Goal: Information Seeking & Learning: Learn about a topic

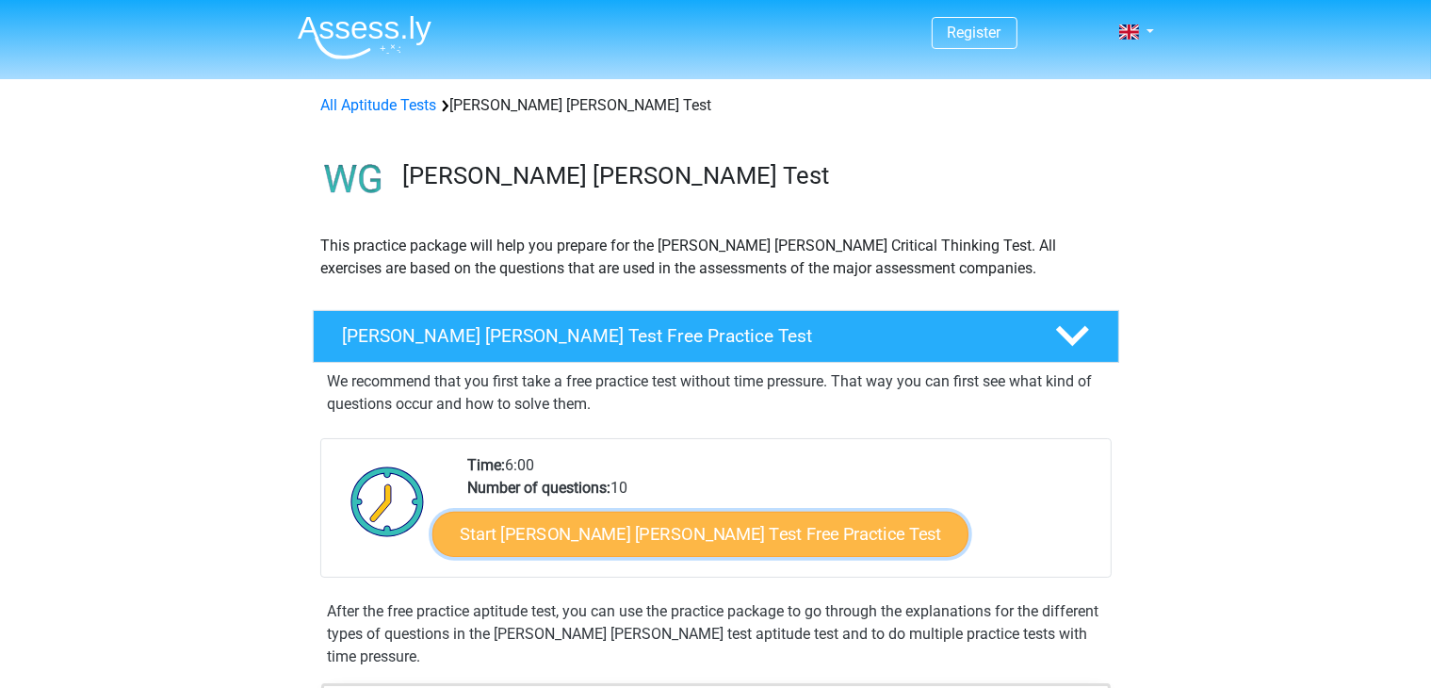
click at [683, 527] on link "Start Watson Glaser Test Free Practice Test" at bounding box center [700, 533] width 536 height 45
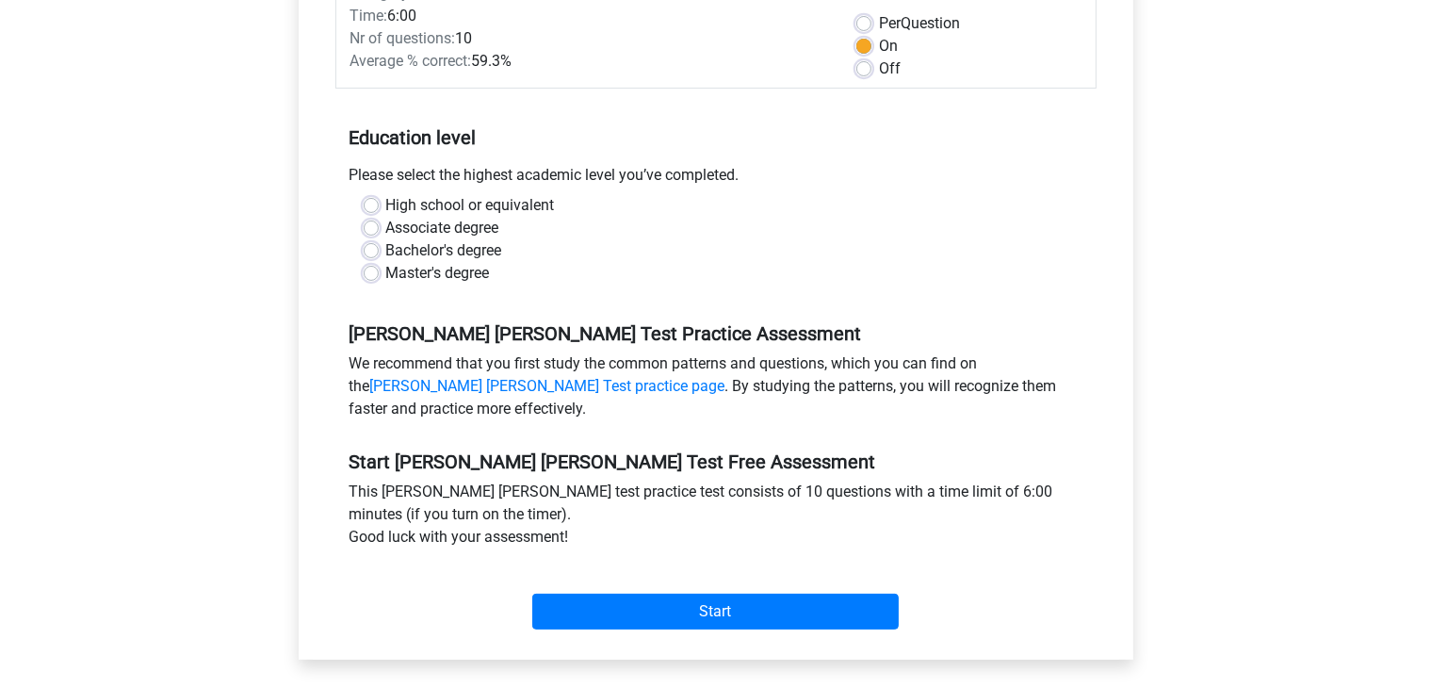
scroll to position [320, 0]
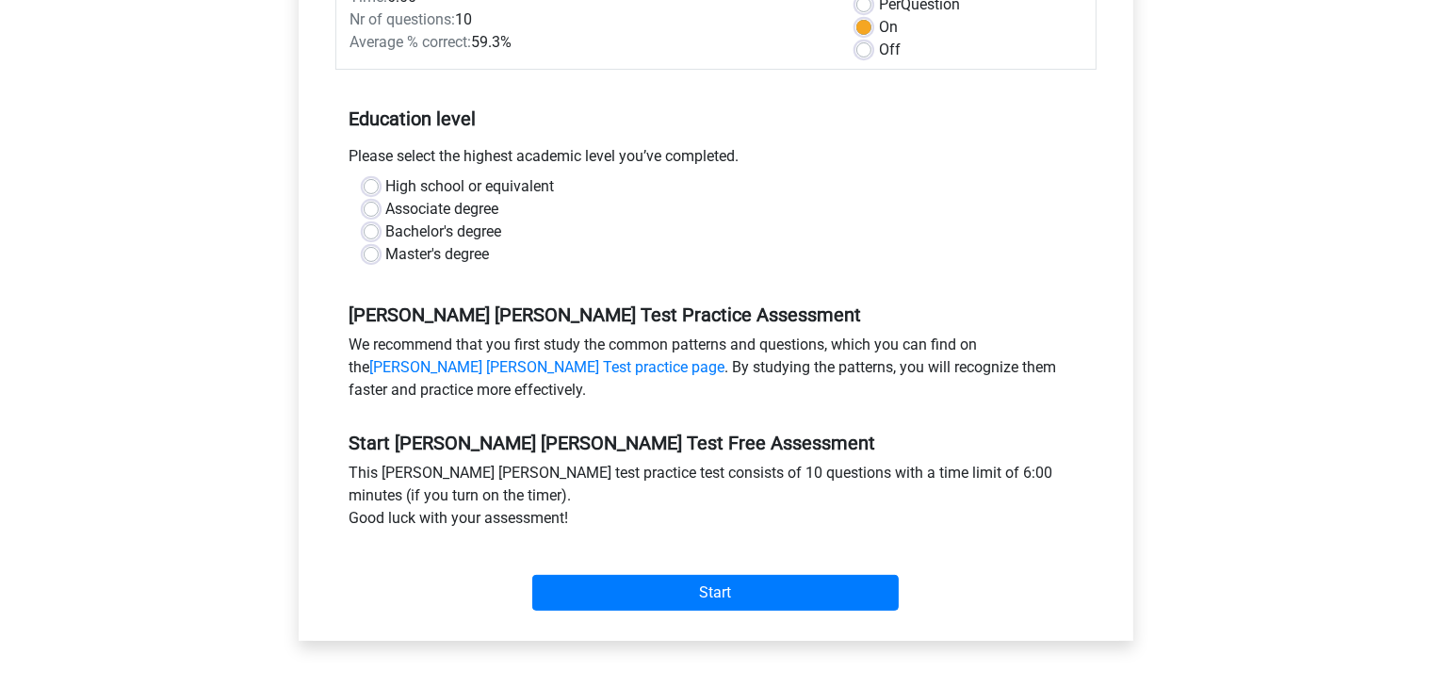
click at [413, 175] on label "High school or equivalent" at bounding box center [470, 186] width 169 height 23
click at [379, 175] on input "High school or equivalent" at bounding box center [371, 184] width 15 height 19
radio input "true"
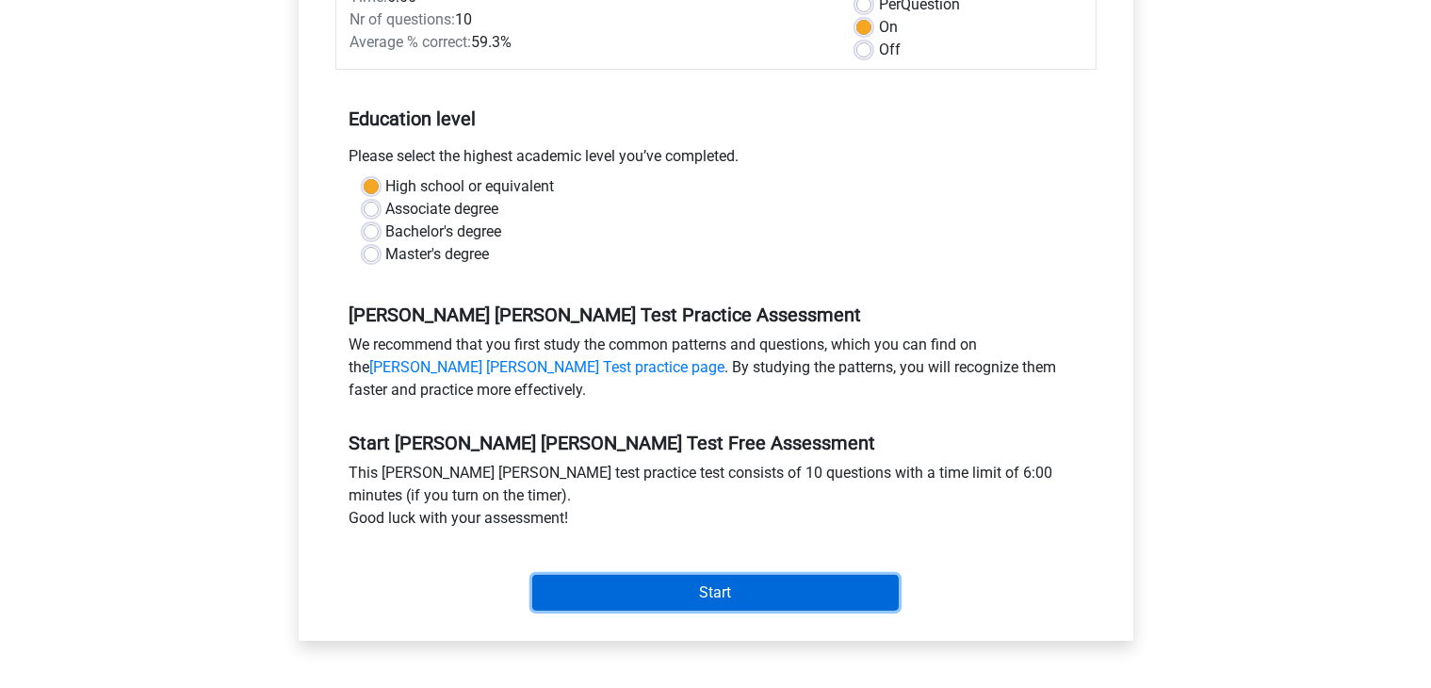
click at [757, 575] on input "Start" at bounding box center [715, 593] width 366 height 36
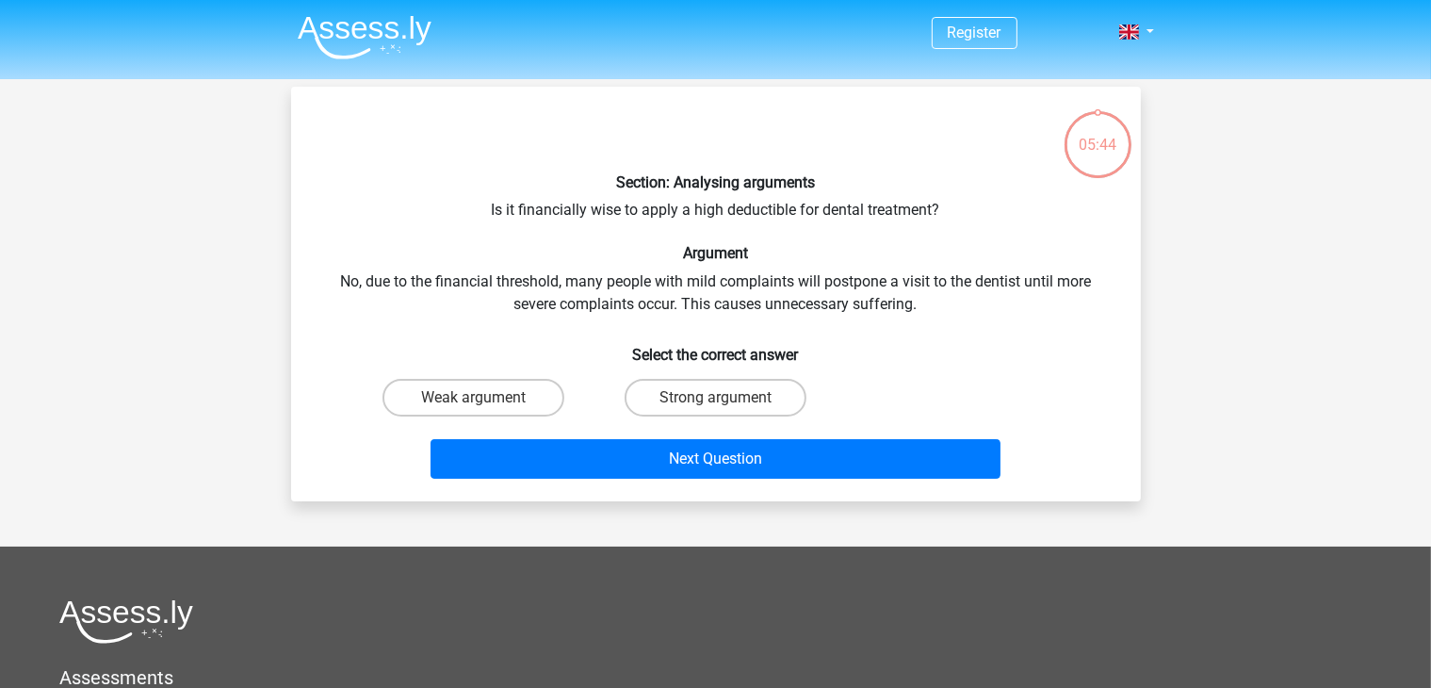
click at [716, 398] on input "Strong argument" at bounding box center [721, 403] width 12 height 12
radio input "true"
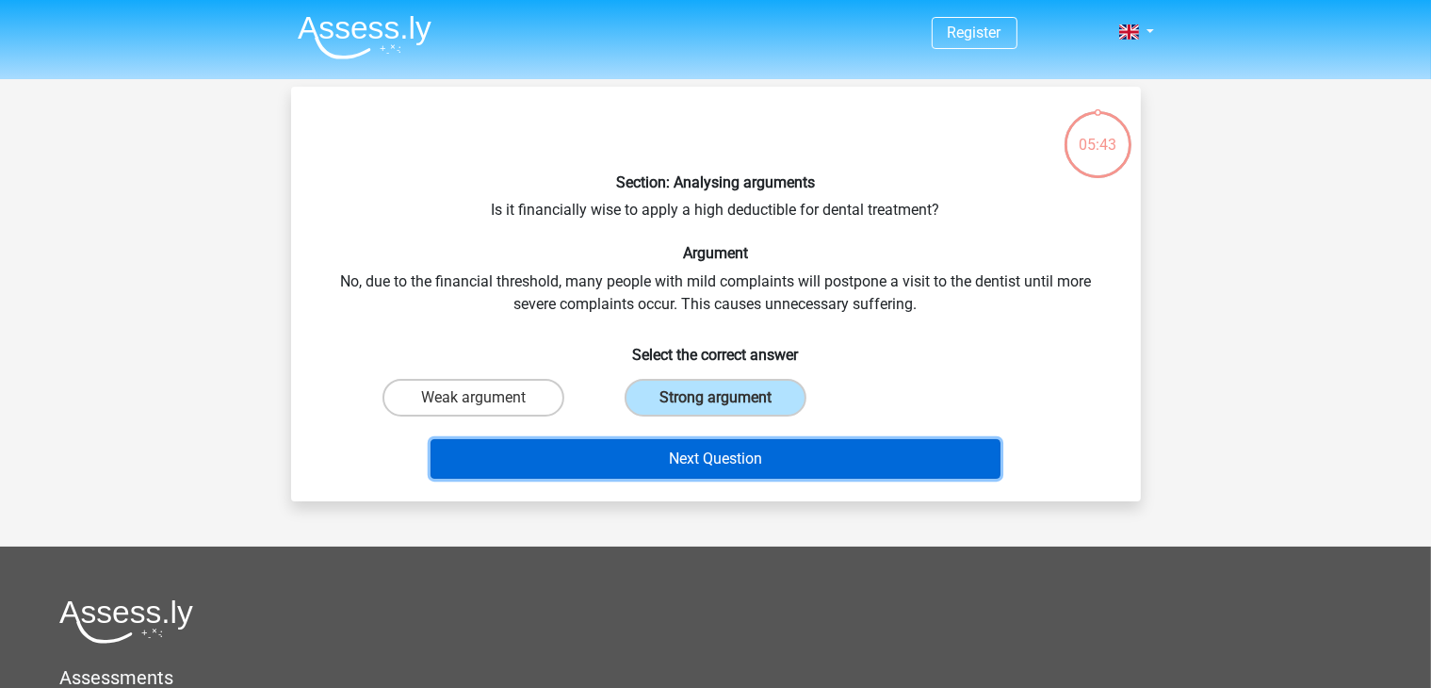
click at [741, 468] on button "Next Question" at bounding box center [715, 459] width 570 height 40
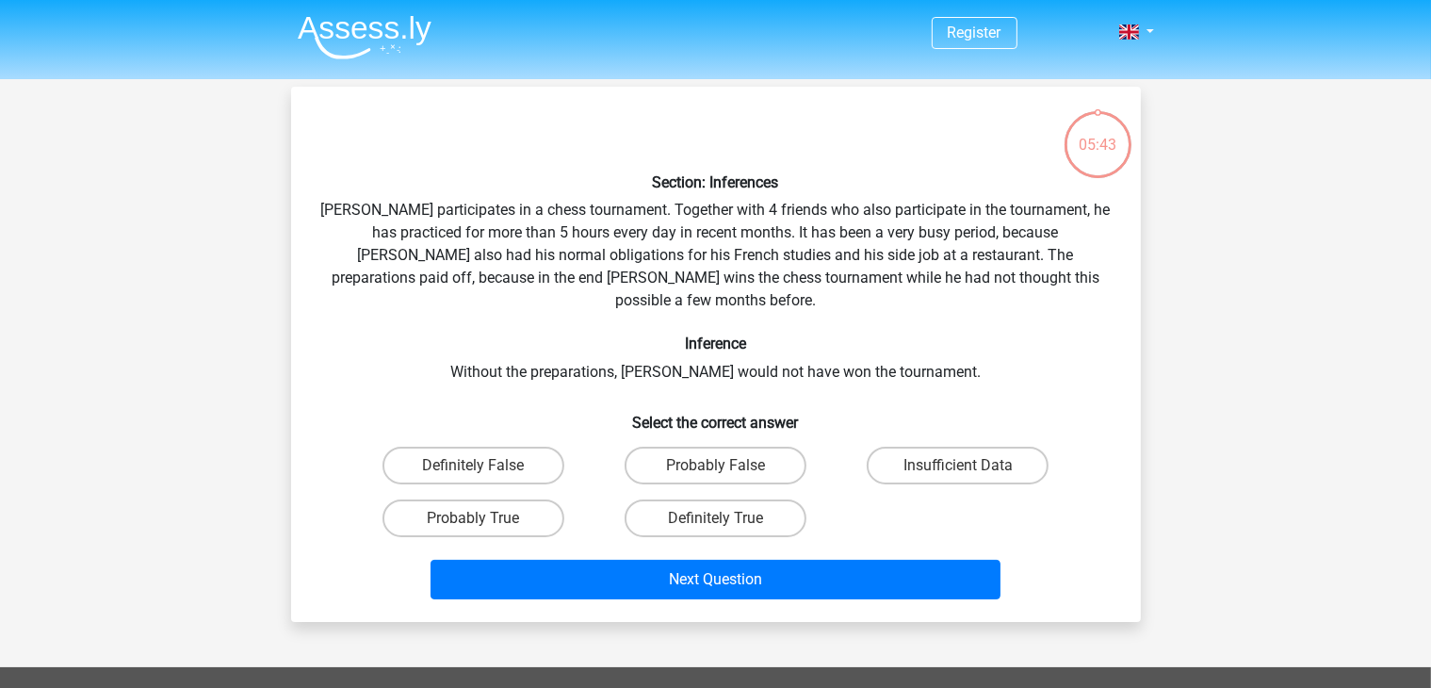
scroll to position [87, 0]
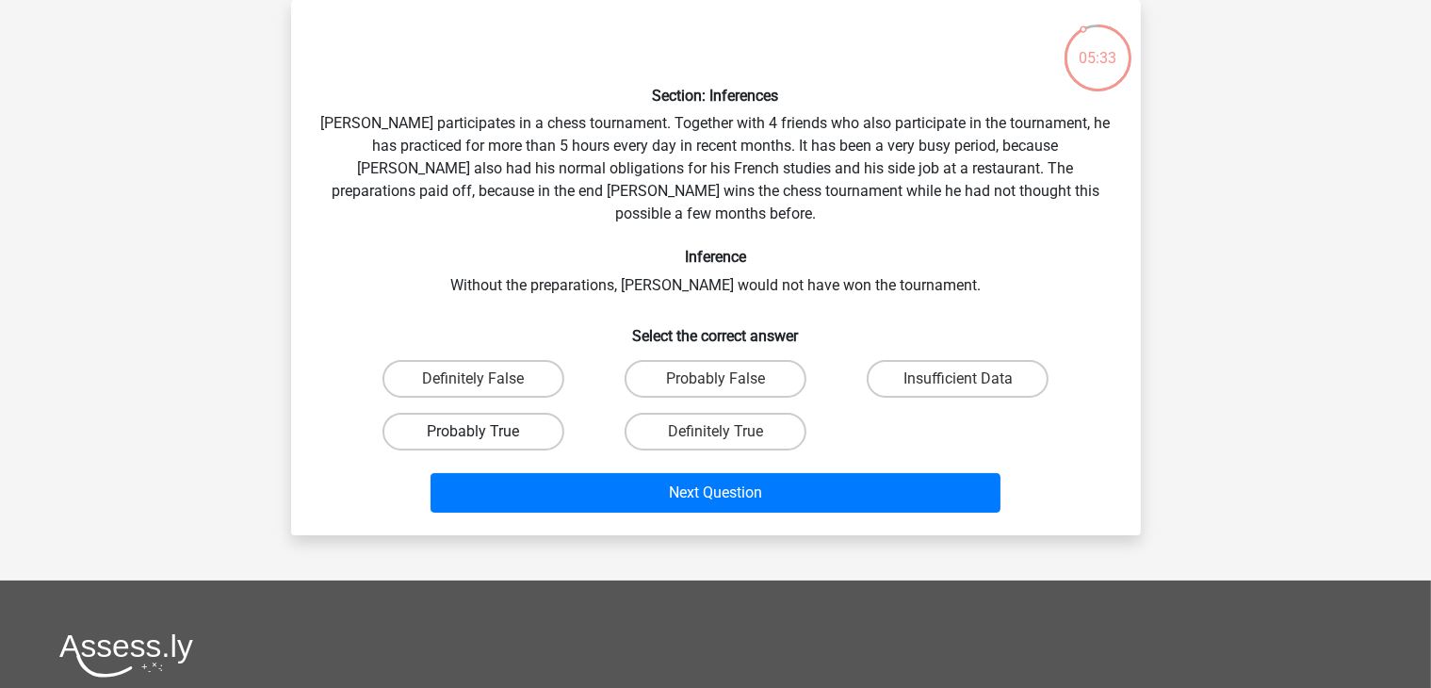
click at [501, 416] on label "Probably True" at bounding box center [473, 432] width 182 height 38
click at [485, 431] on input "Probably True" at bounding box center [479, 437] width 12 height 12
radio input "true"
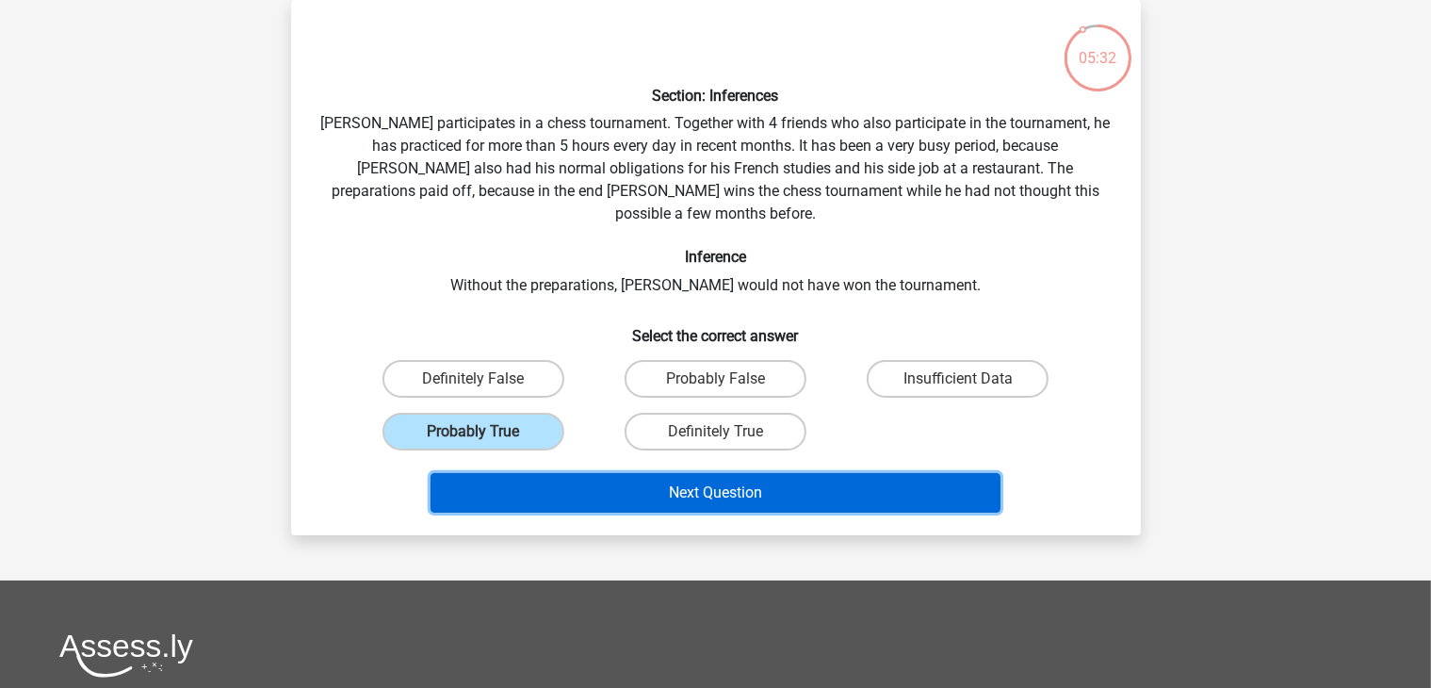
click at [629, 473] on button "Next Question" at bounding box center [715, 493] width 570 height 40
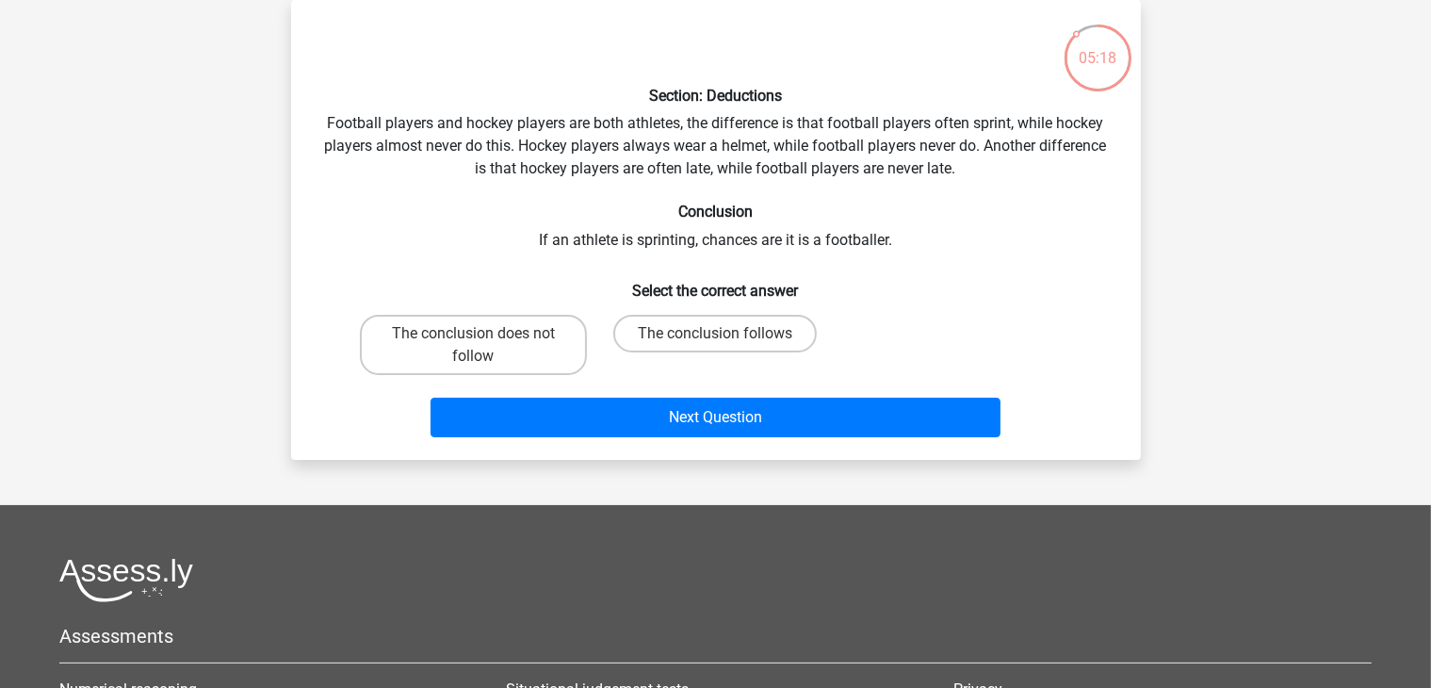
click at [715, 314] on div "The conclusion follows" at bounding box center [715, 344] width 242 height 75
click at [705, 330] on label "The conclusion follows" at bounding box center [714, 334] width 203 height 38
click at [715, 333] on input "The conclusion follows" at bounding box center [721, 339] width 12 height 12
radio input "true"
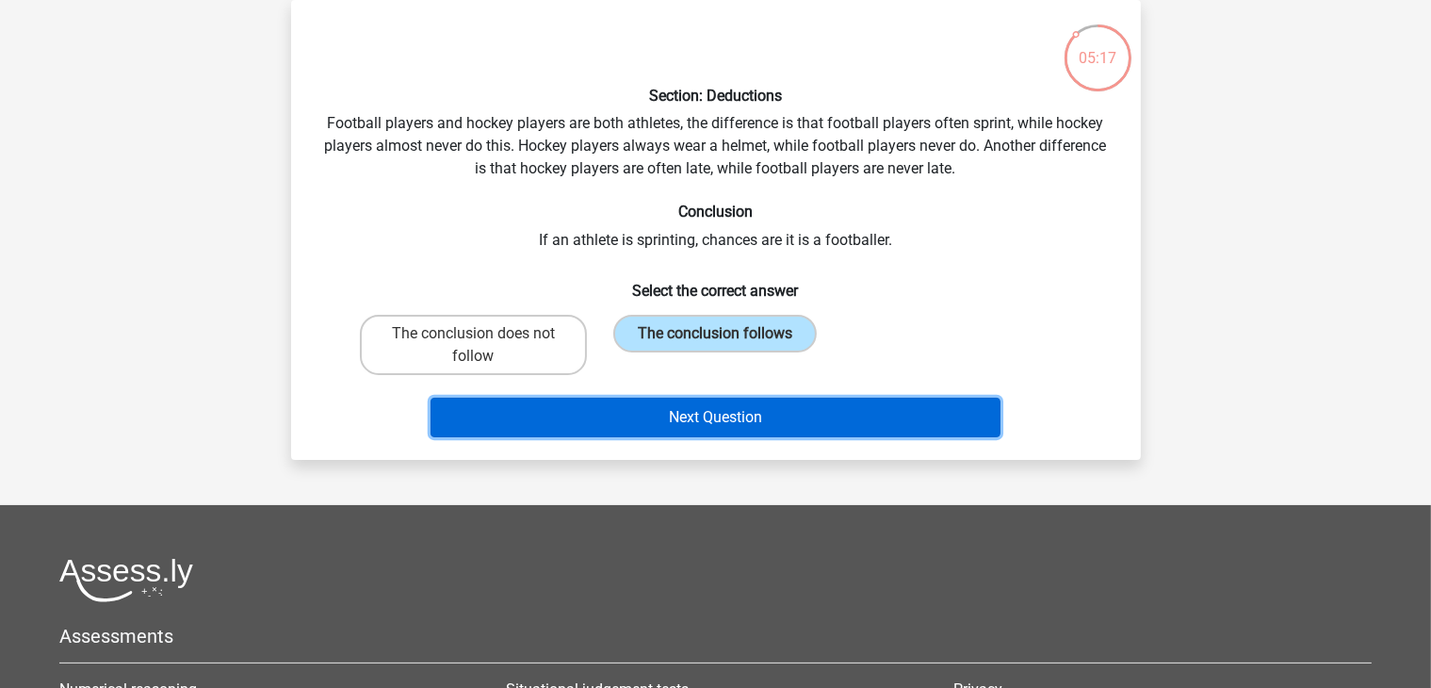
click at [714, 399] on button "Next Question" at bounding box center [715, 417] width 570 height 40
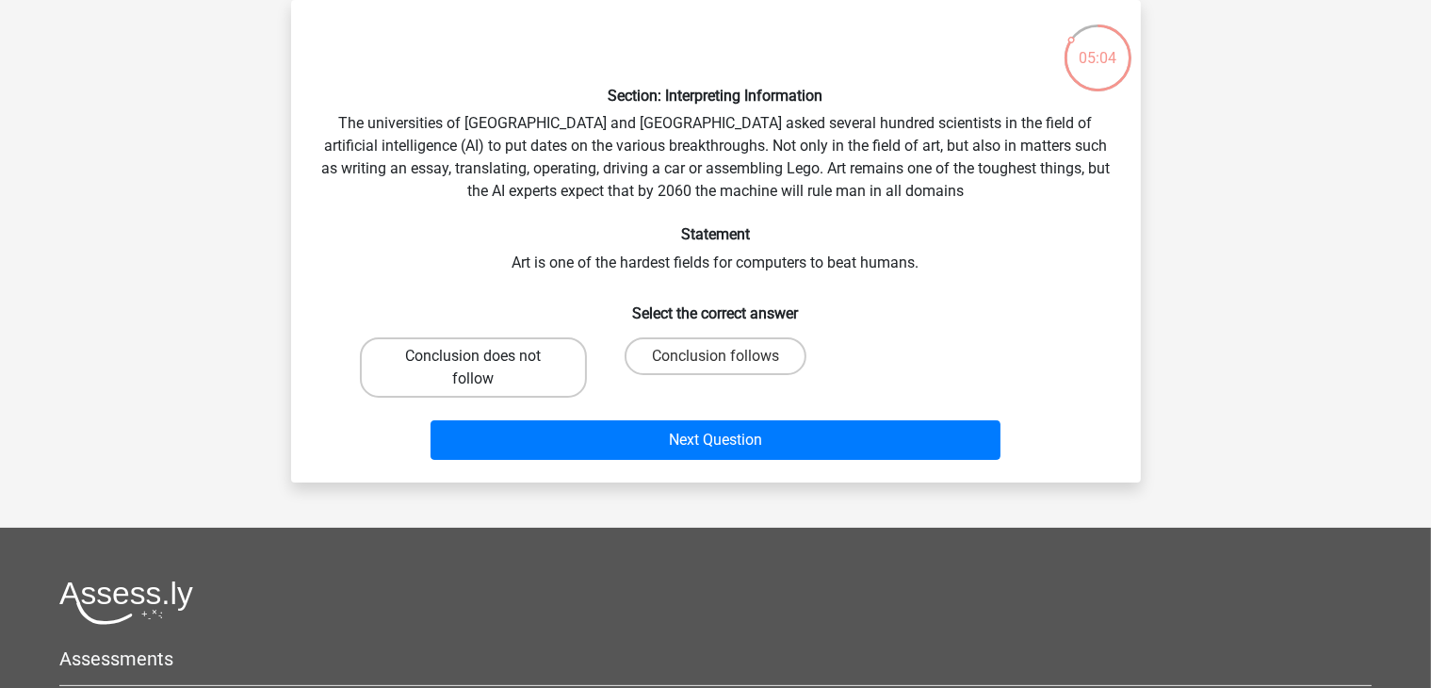
click at [530, 375] on label "Conclusion does not follow" at bounding box center [473, 367] width 227 height 60
click at [485, 368] on input "Conclusion does not follow" at bounding box center [479, 362] width 12 height 12
radio input "true"
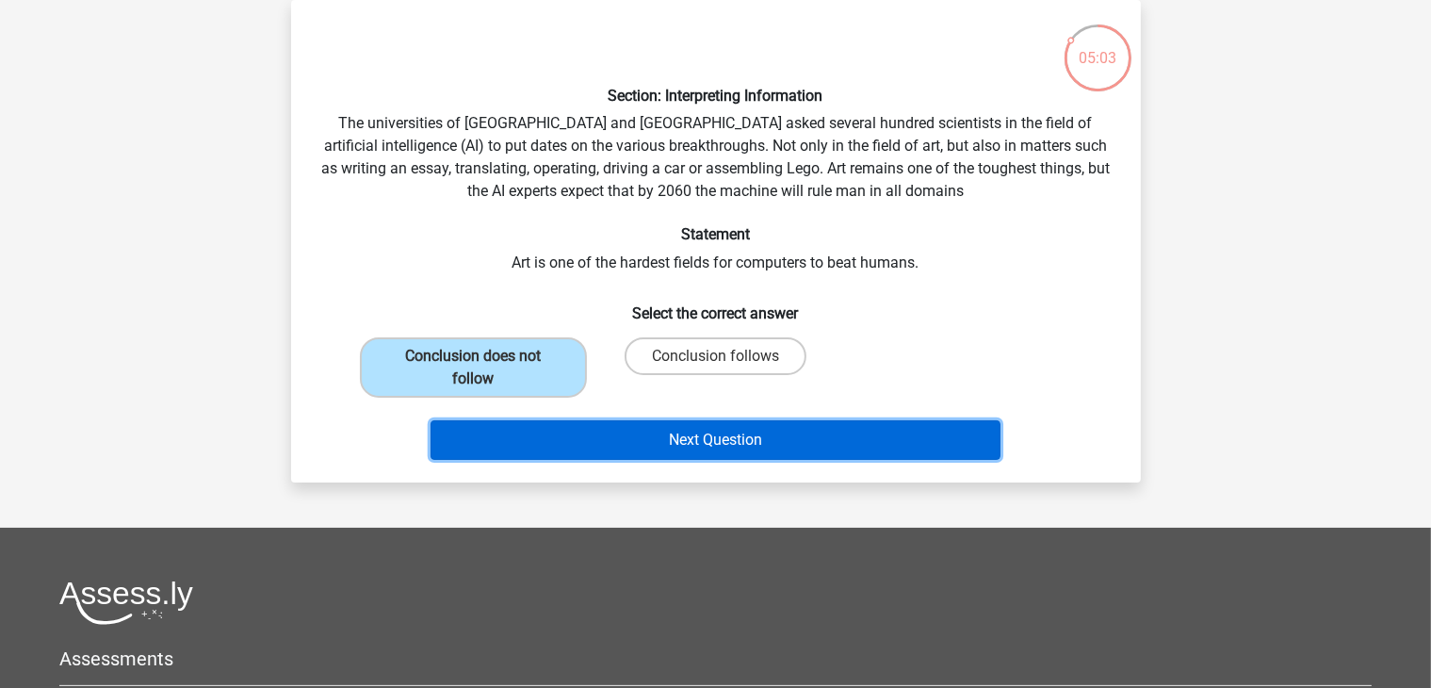
click at [616, 425] on button "Next Question" at bounding box center [715, 440] width 570 height 40
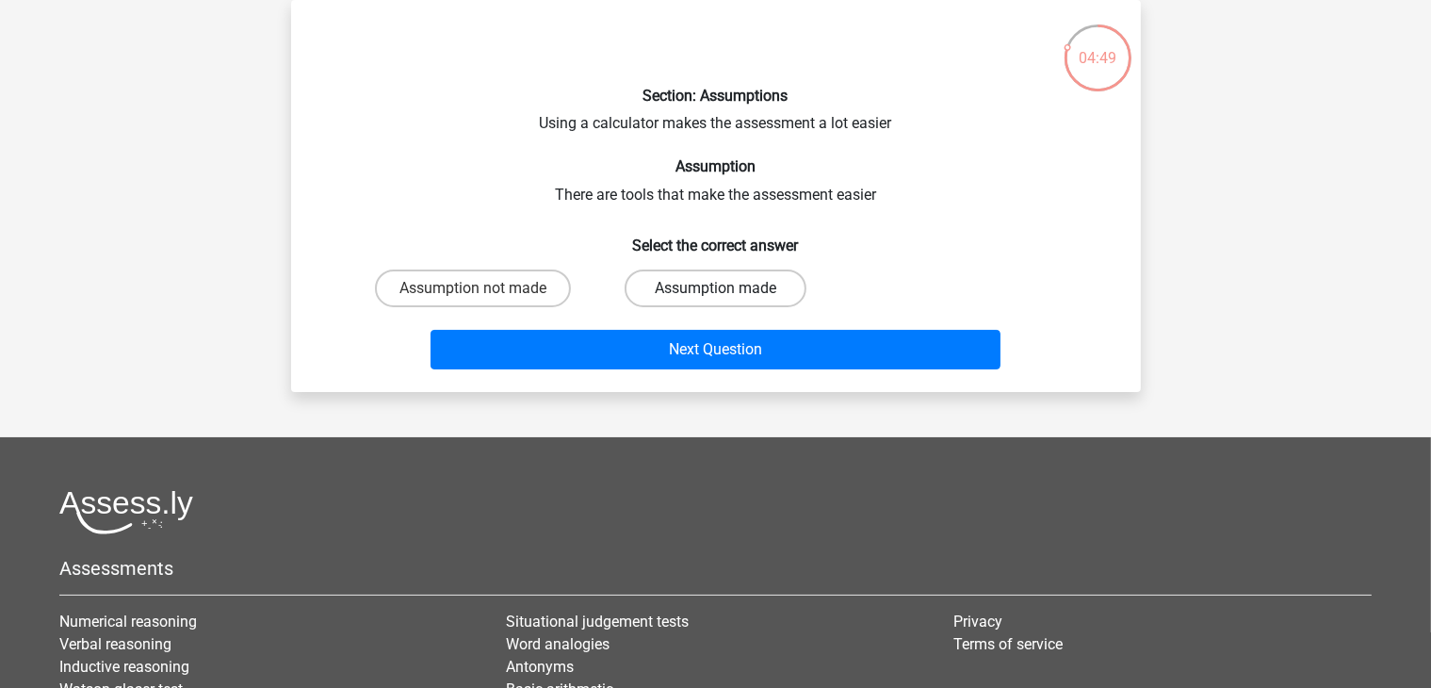
click at [748, 282] on label "Assumption made" at bounding box center [715, 288] width 182 height 38
click at [727, 288] on input "Assumption made" at bounding box center [721, 294] width 12 height 12
radio input "true"
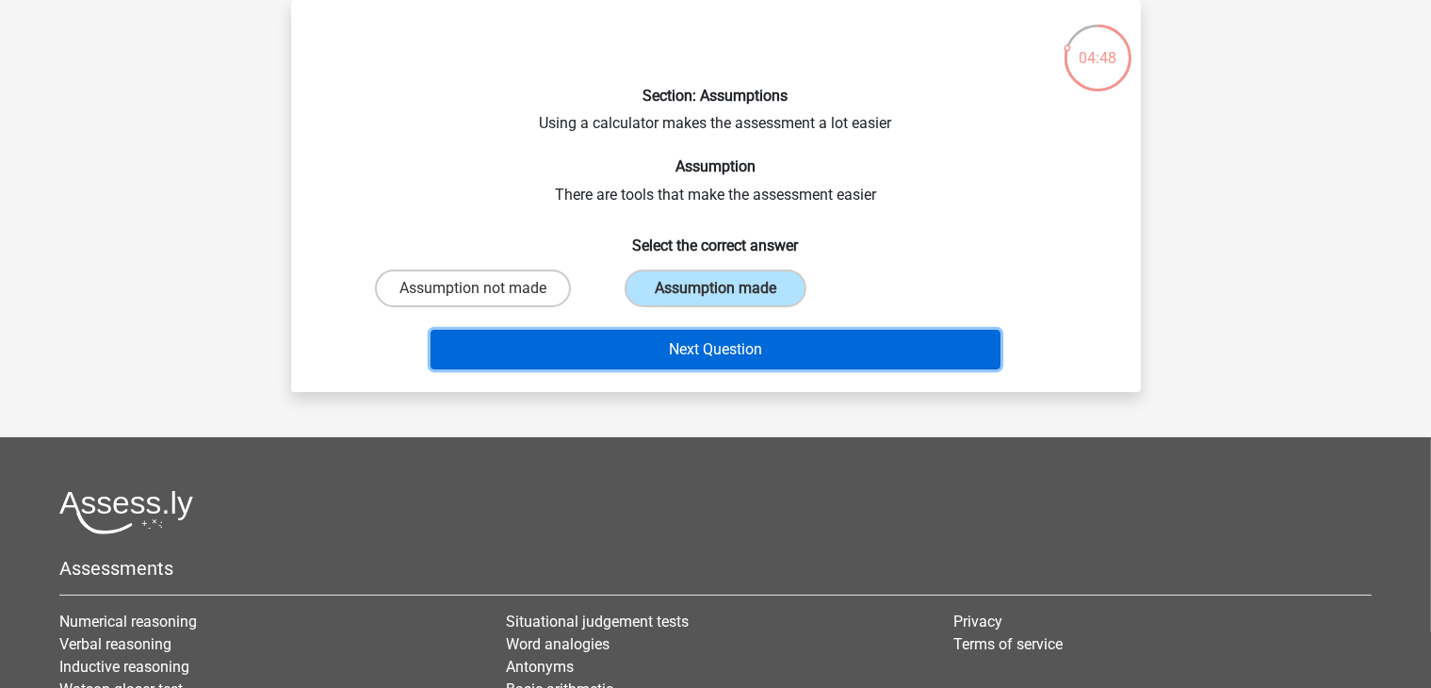
click at [717, 360] on button "Next Question" at bounding box center [715, 350] width 570 height 40
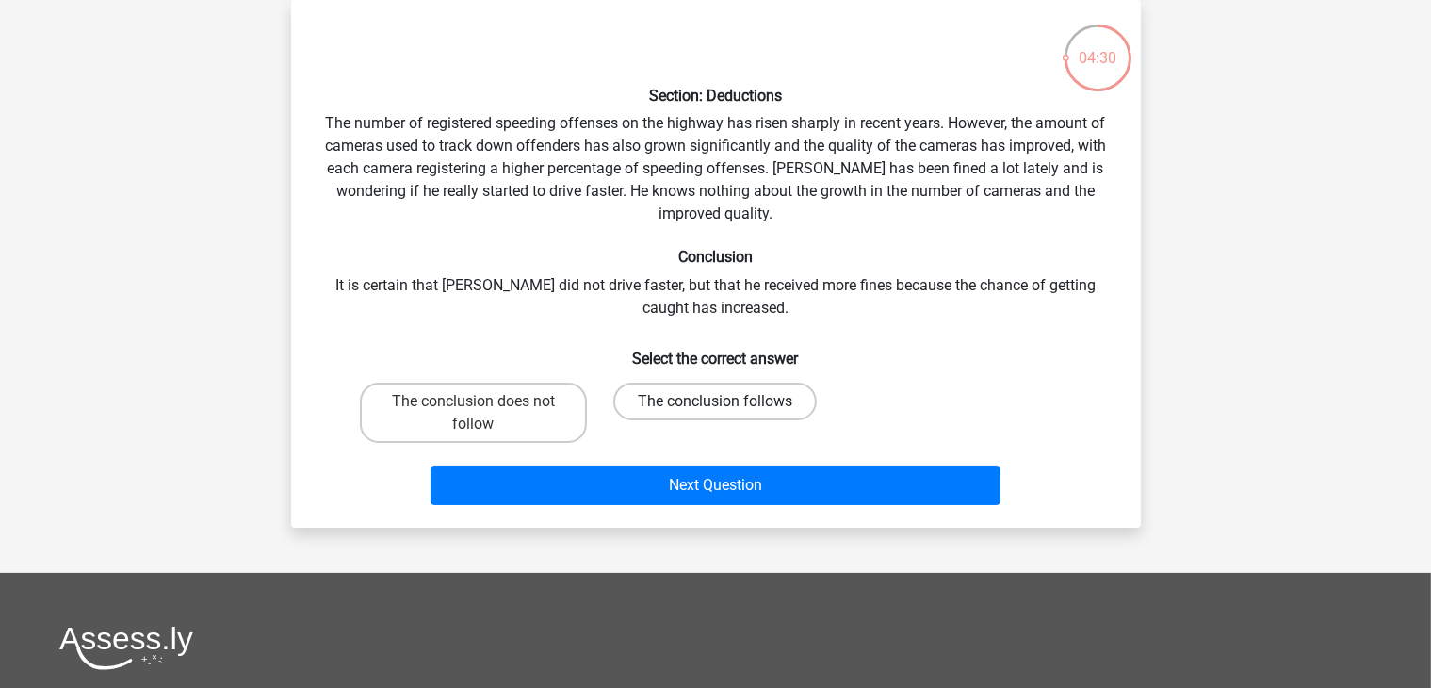
click at [709, 403] on label "The conclusion follows" at bounding box center [714, 401] width 203 height 38
click at [715, 403] on input "The conclusion follows" at bounding box center [721, 407] width 12 height 12
radio input "true"
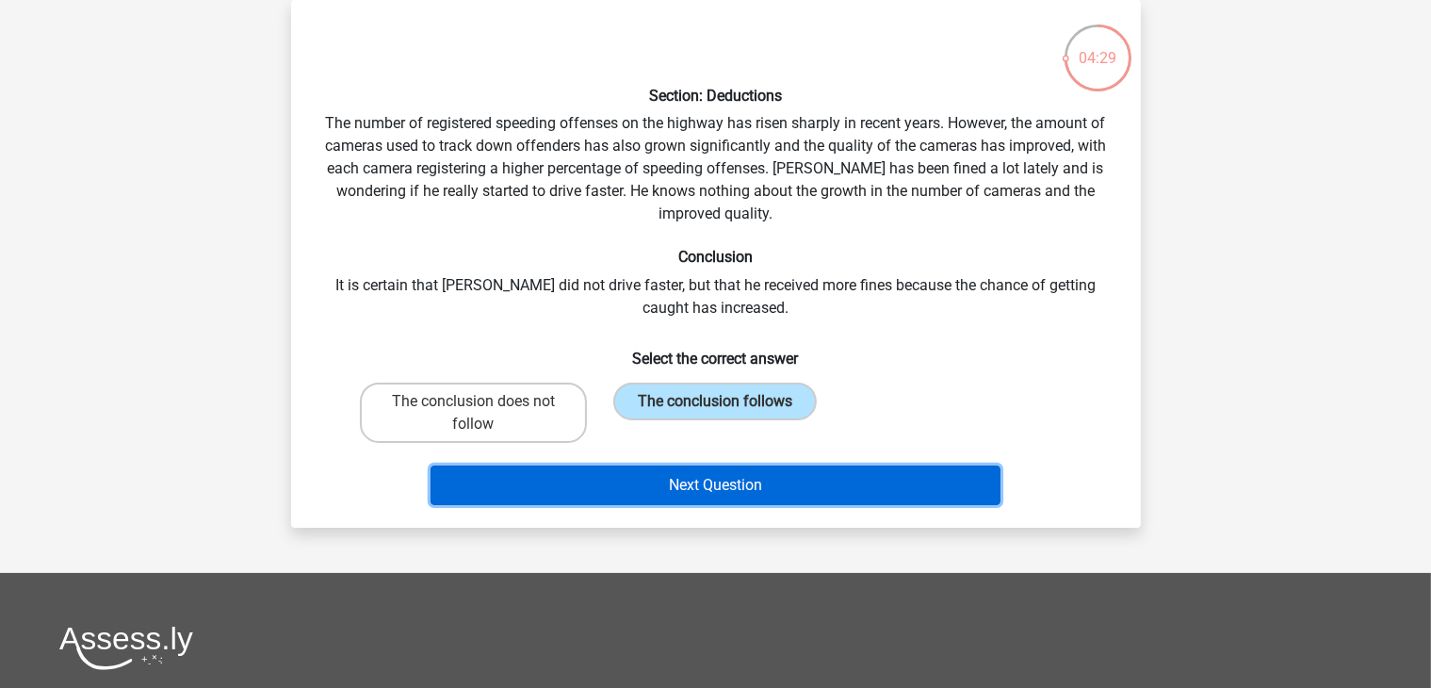
click at [700, 484] on button "Next Question" at bounding box center [715, 485] width 570 height 40
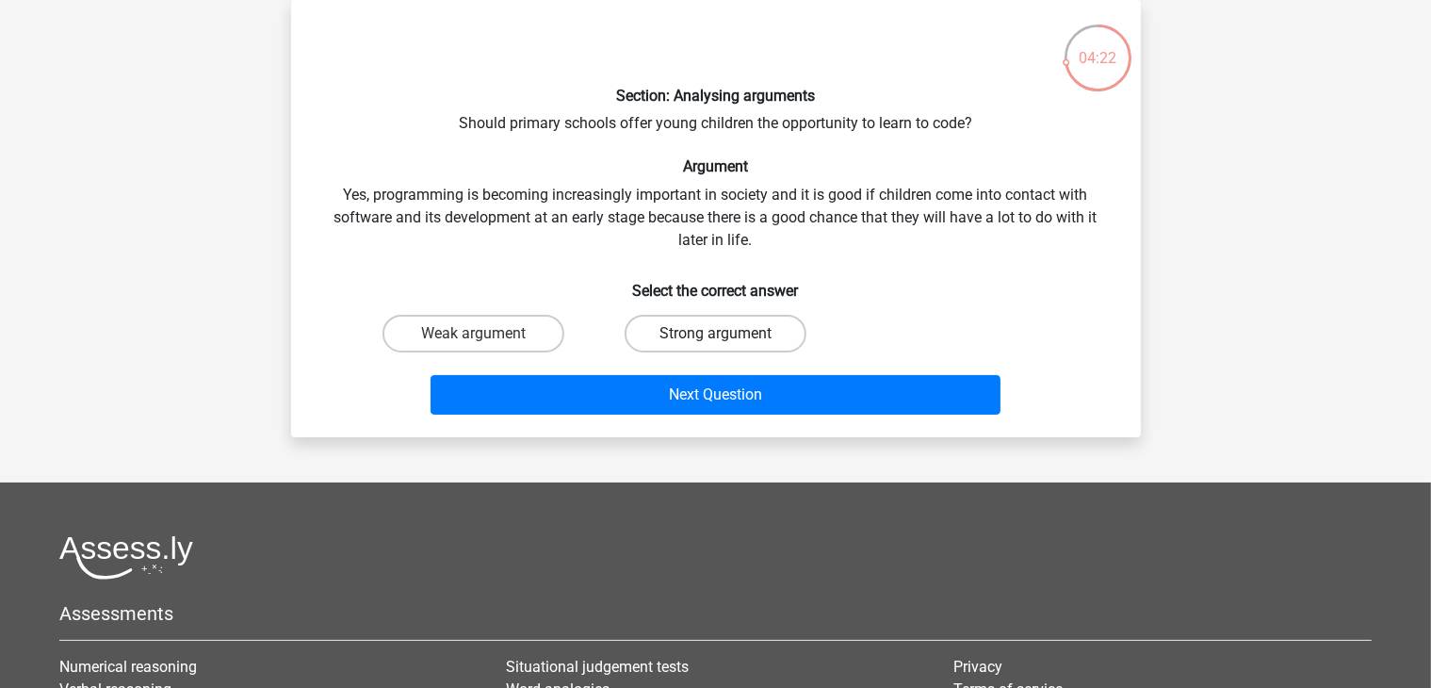
click at [688, 327] on label "Strong argument" at bounding box center [715, 334] width 182 height 38
click at [715, 333] on input "Strong argument" at bounding box center [721, 339] width 12 height 12
radio input "true"
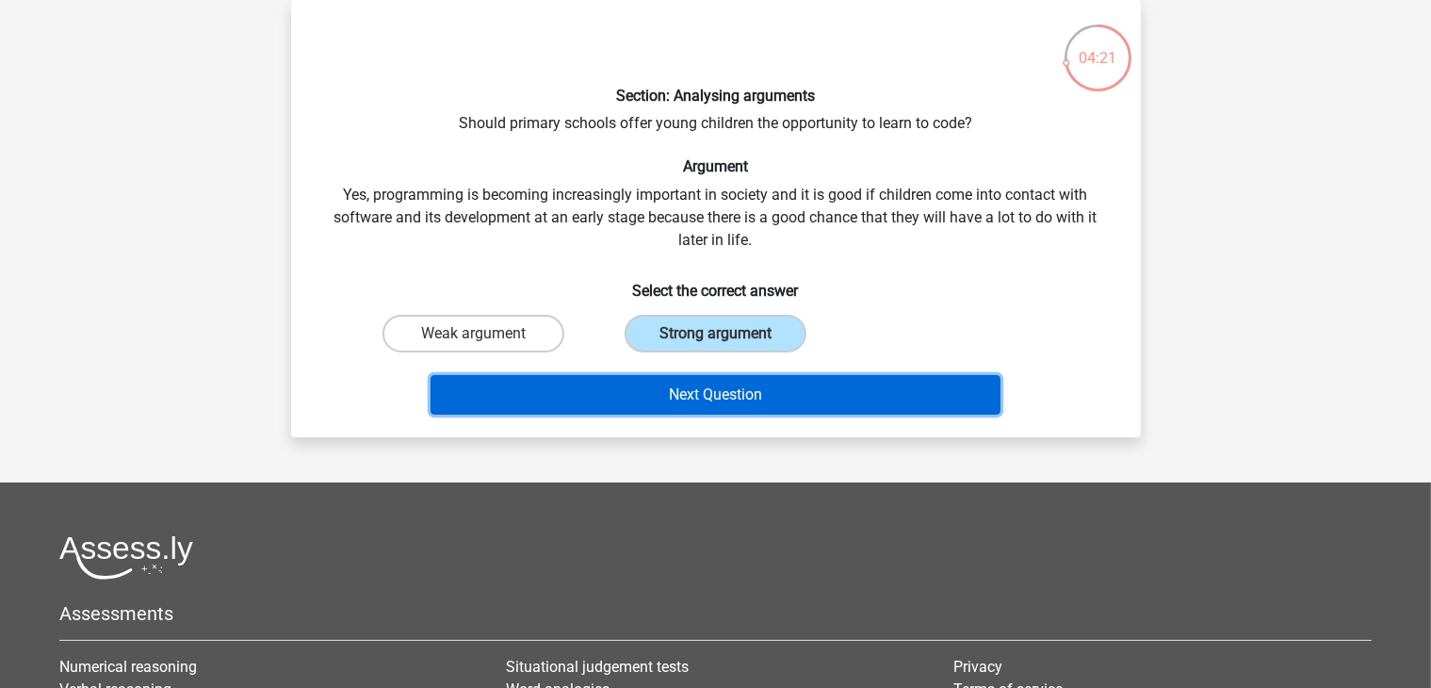
click at [691, 396] on button "Next Question" at bounding box center [715, 395] width 570 height 40
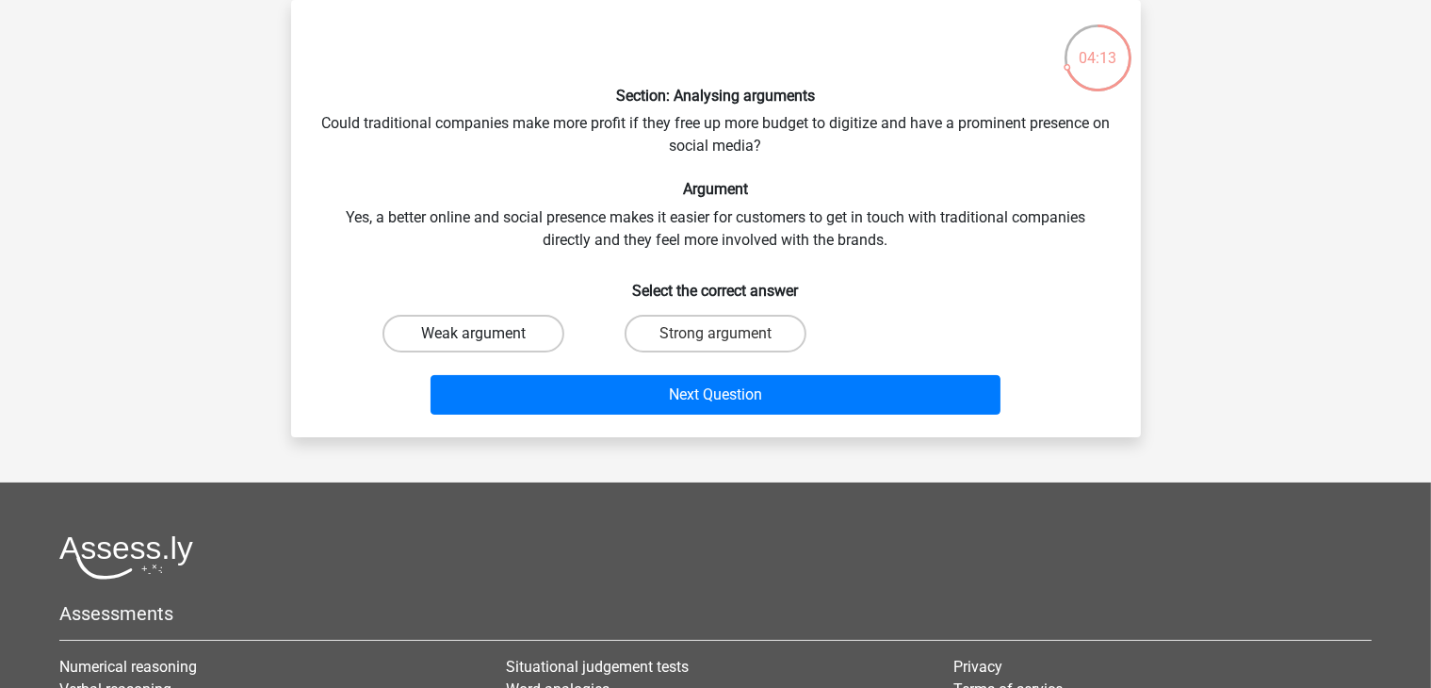
click at [527, 338] on label "Weak argument" at bounding box center [473, 334] width 182 height 38
click at [485, 338] on input "Weak argument" at bounding box center [479, 339] width 12 height 12
radio input "true"
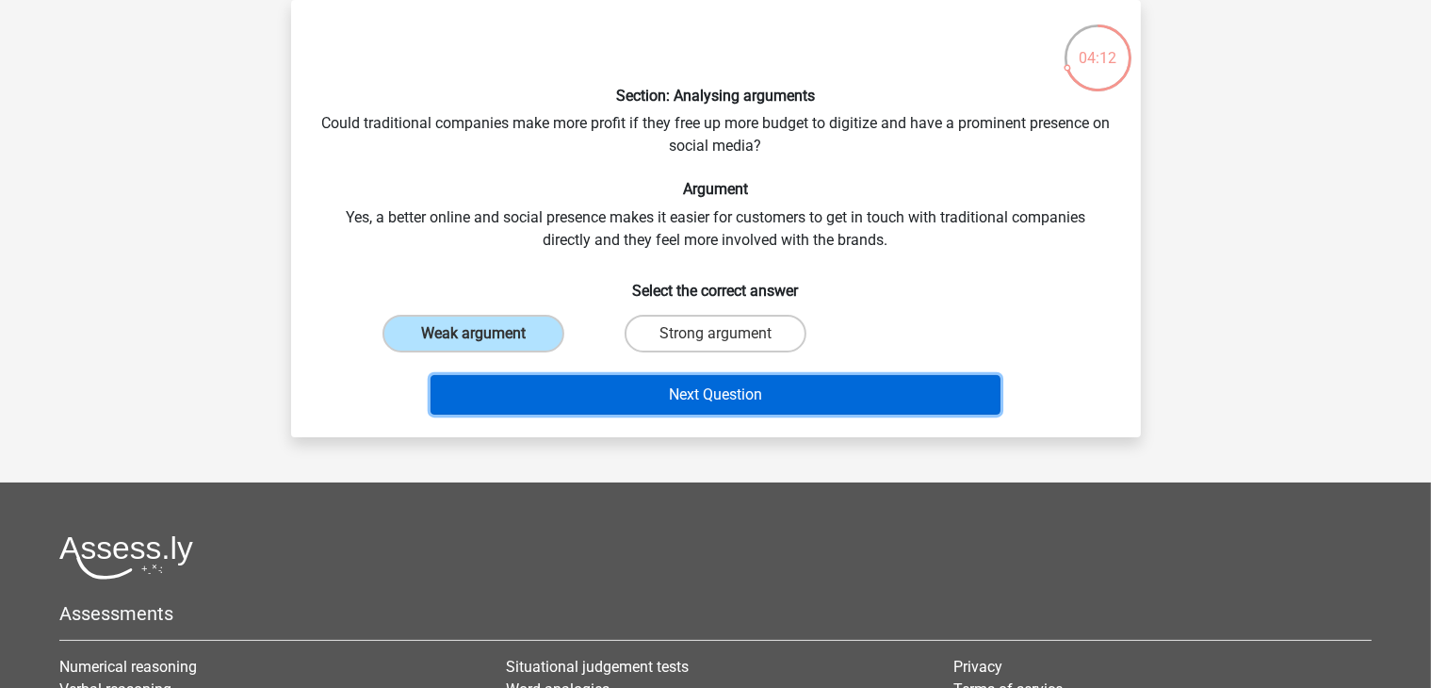
click at [639, 393] on button "Next Question" at bounding box center [715, 395] width 570 height 40
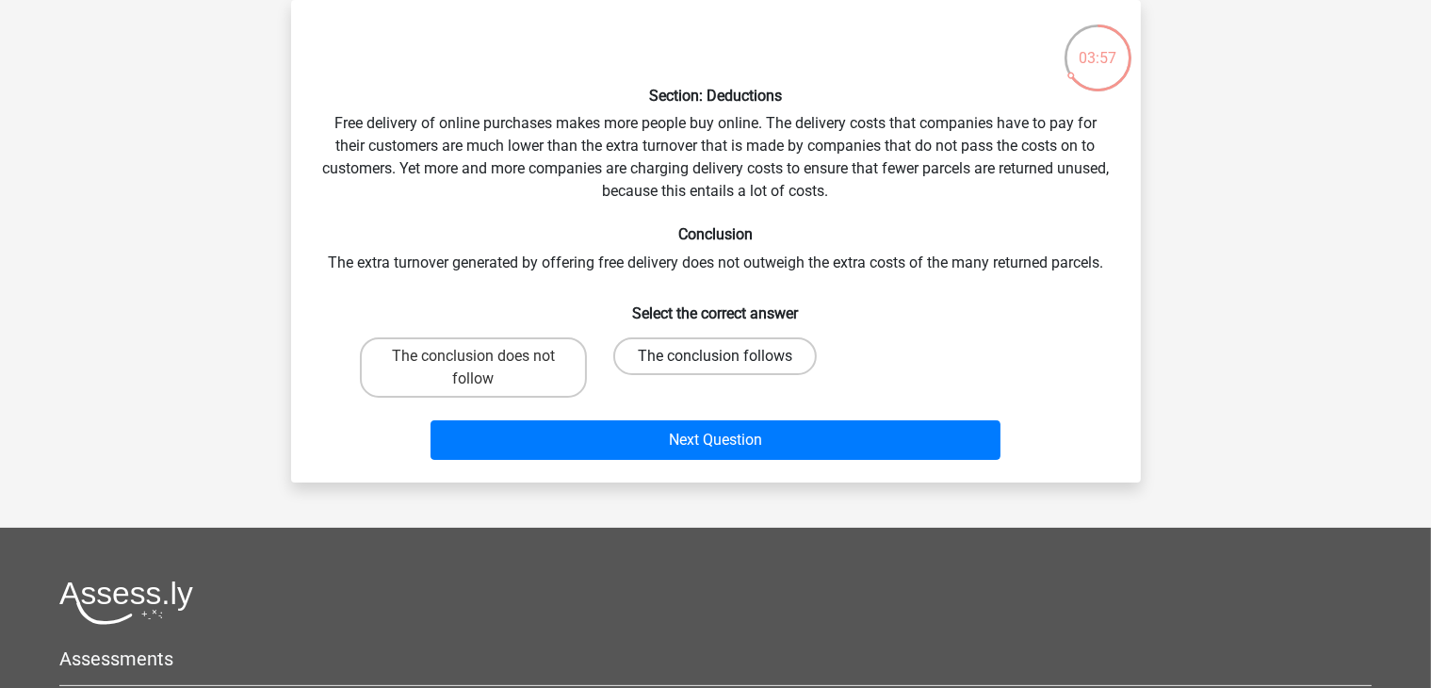
click at [688, 363] on label "The conclusion follows" at bounding box center [714, 356] width 203 height 38
click at [715, 363] on input "The conclusion follows" at bounding box center [721, 362] width 12 height 12
radio input "true"
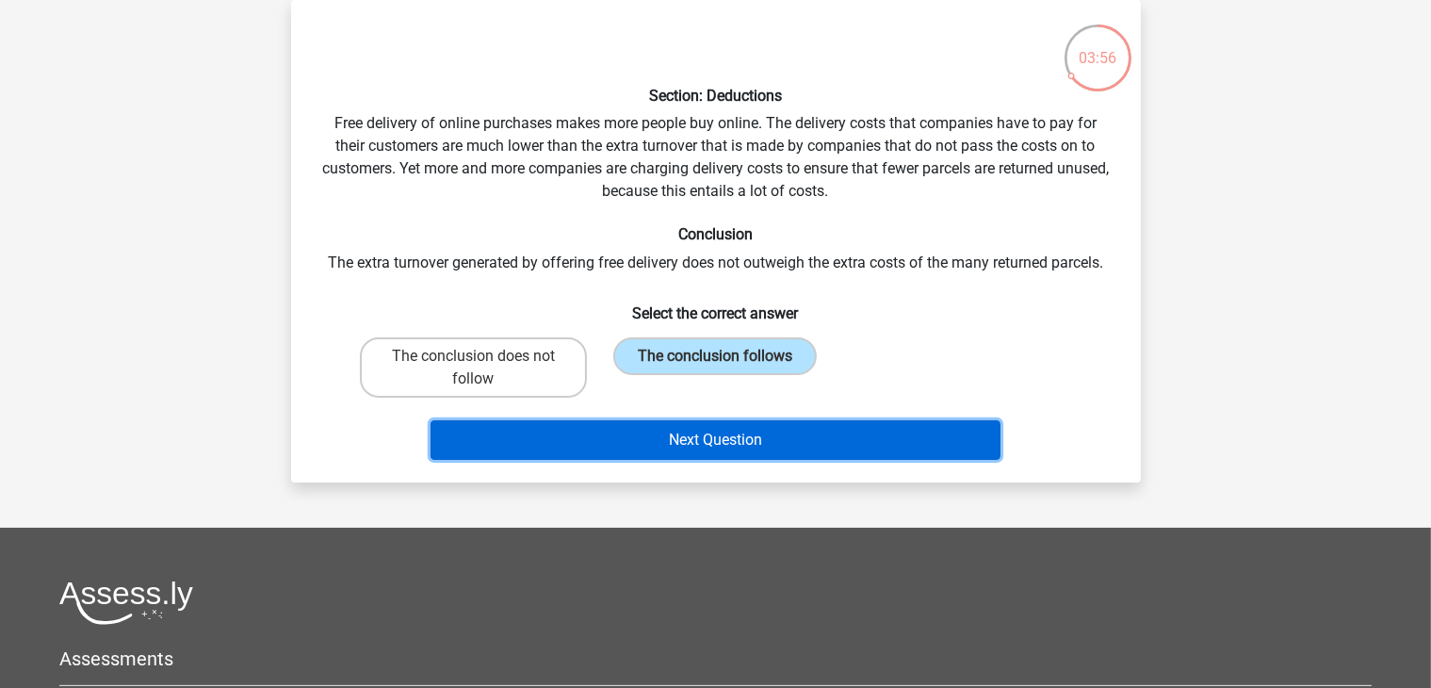
click at [686, 434] on button "Next Question" at bounding box center [715, 440] width 570 height 40
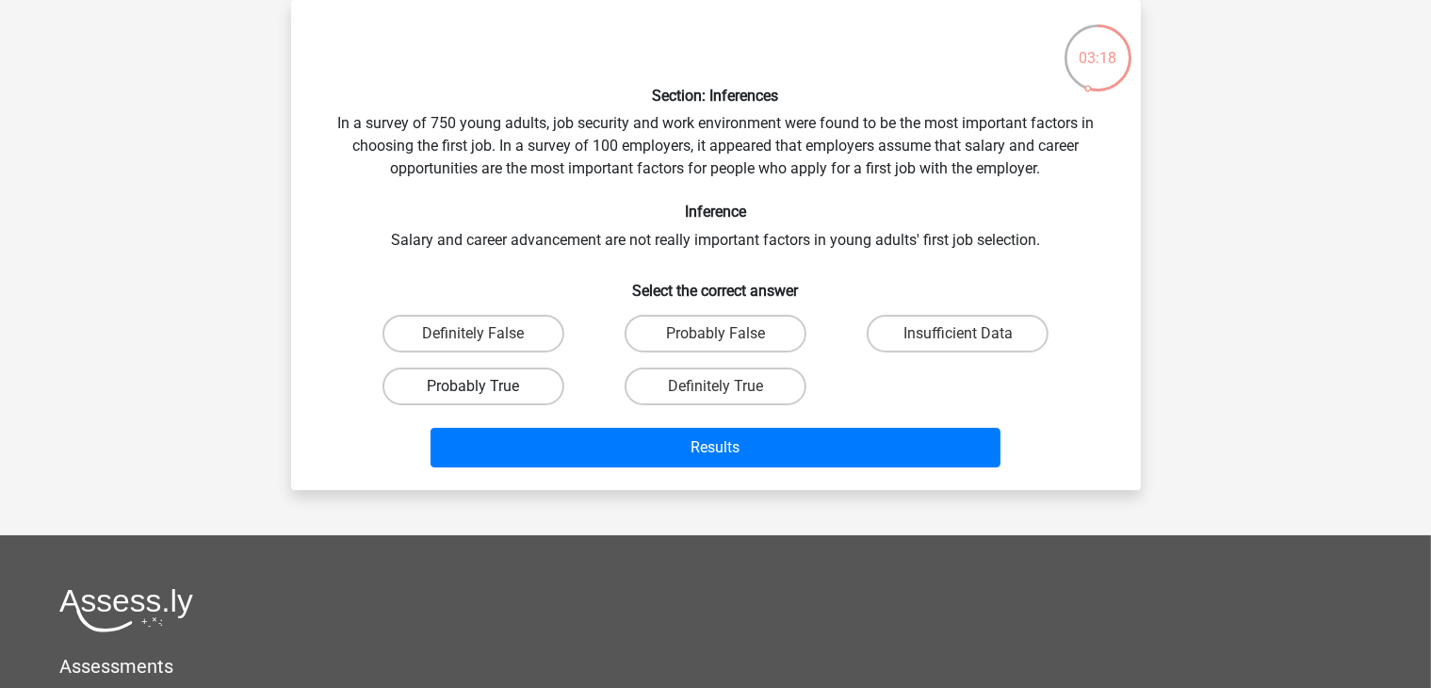
click at [474, 377] on label "Probably True" at bounding box center [473, 386] width 182 height 38
click at [474, 386] on input "Probably True" at bounding box center [479, 392] width 12 height 12
radio input "true"
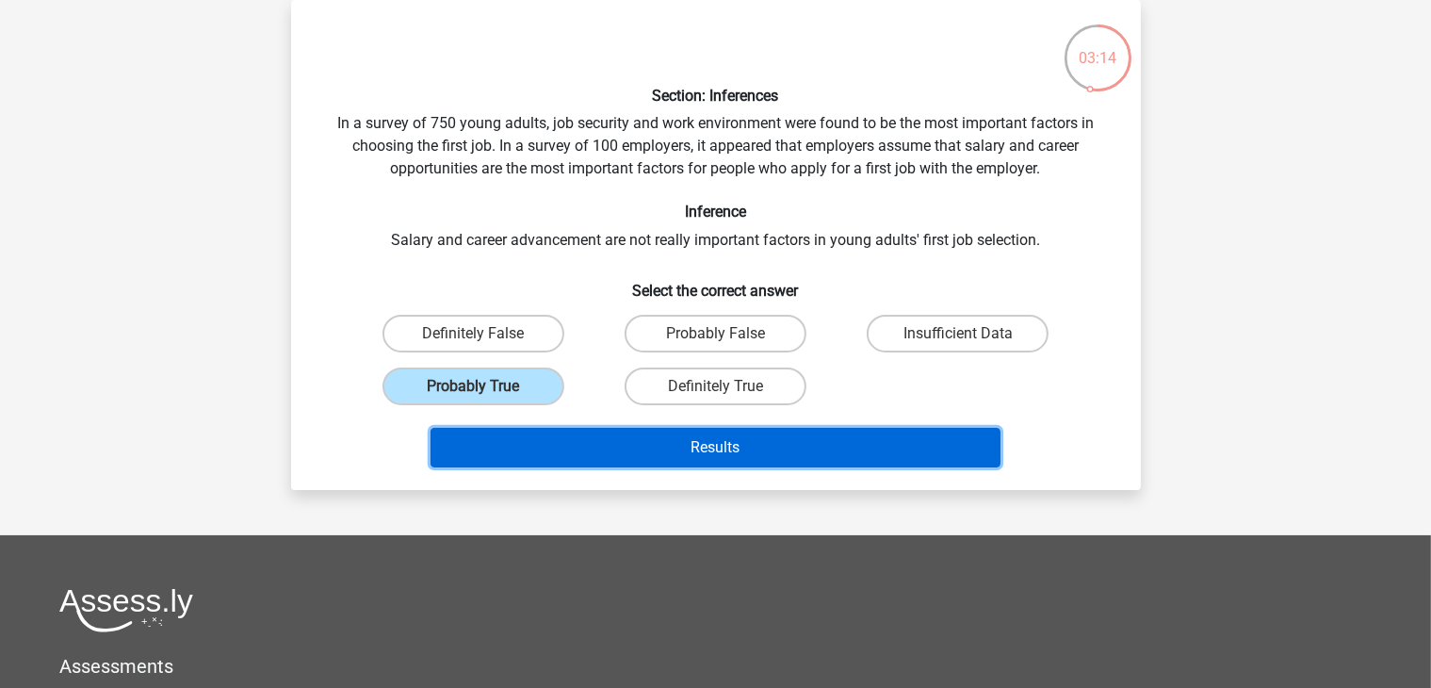
click at [614, 428] on button "Results" at bounding box center [715, 448] width 570 height 40
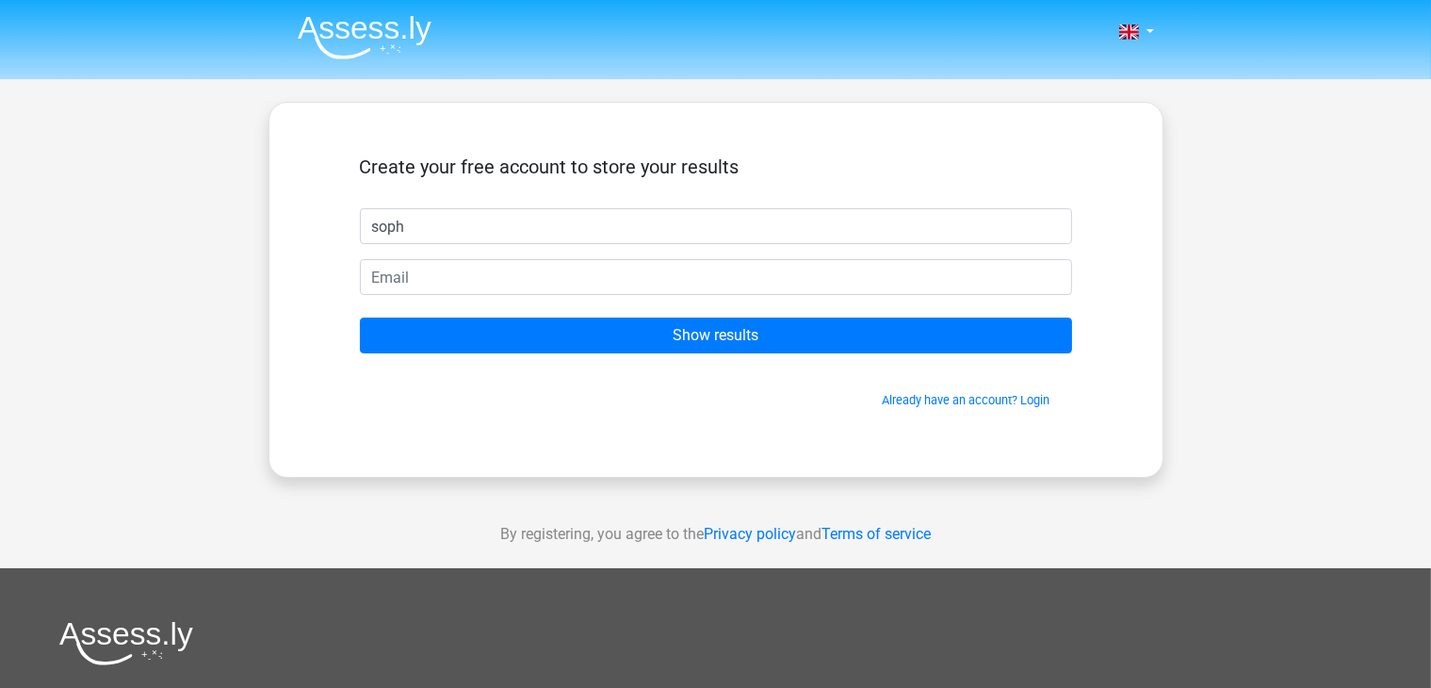
type input "soph"
click at [351, 291] on div at bounding box center [716, 277] width 740 height 36
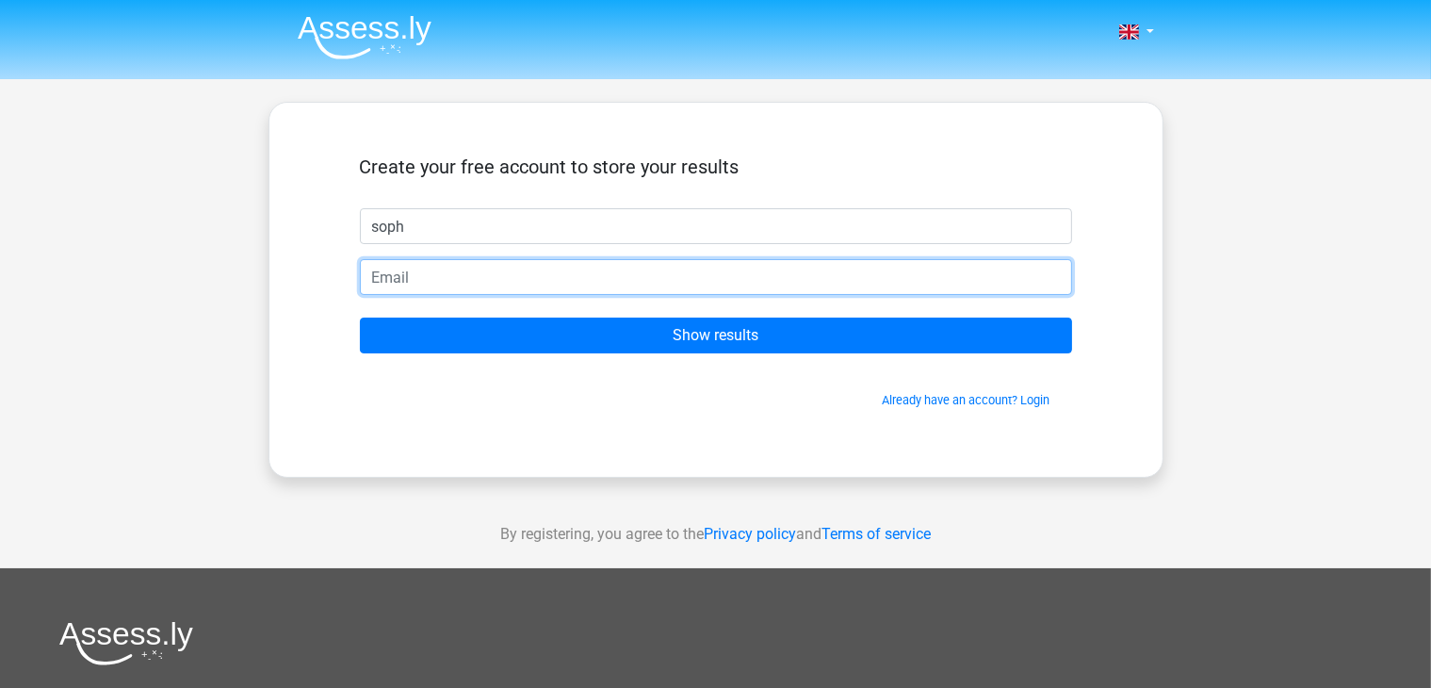
click at [382, 283] on input "email" at bounding box center [716, 277] width 712 height 36
type input "[EMAIL_ADDRESS][DOMAIN_NAME]"
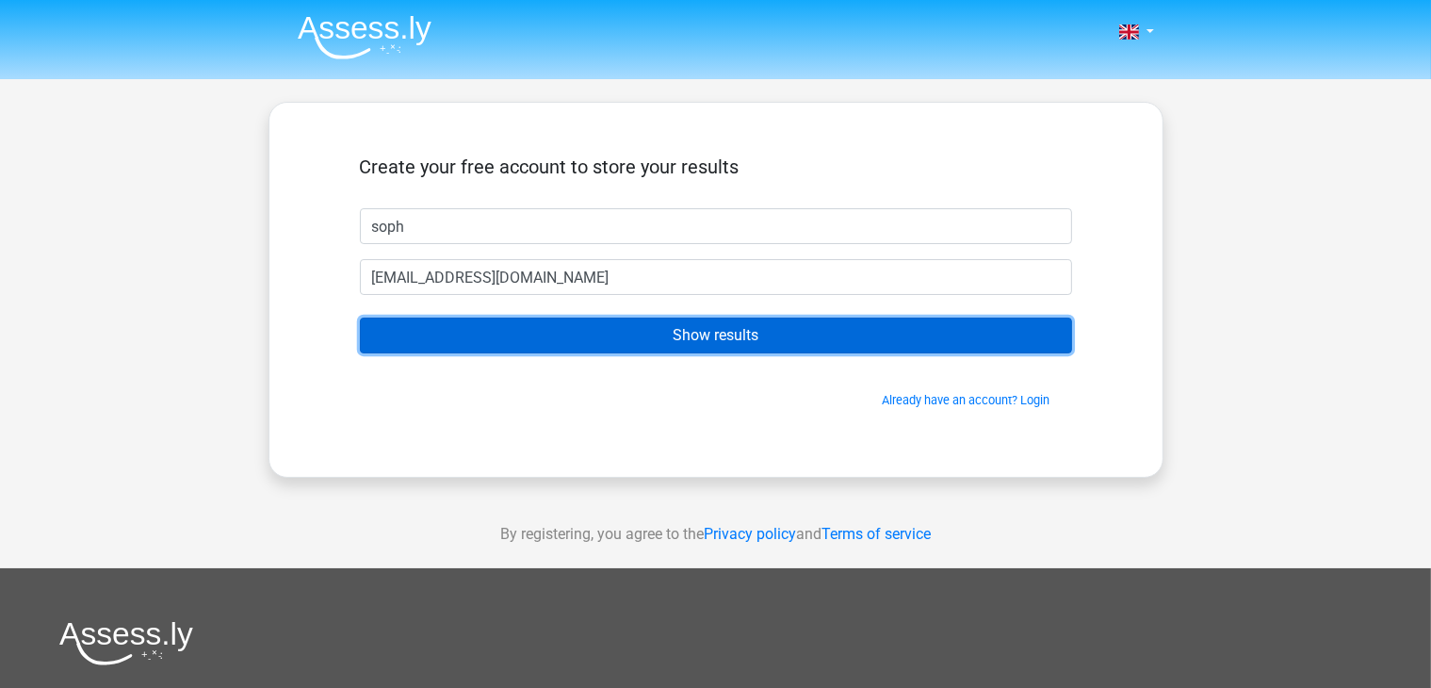
click at [566, 342] on input "Show results" at bounding box center [716, 335] width 712 height 36
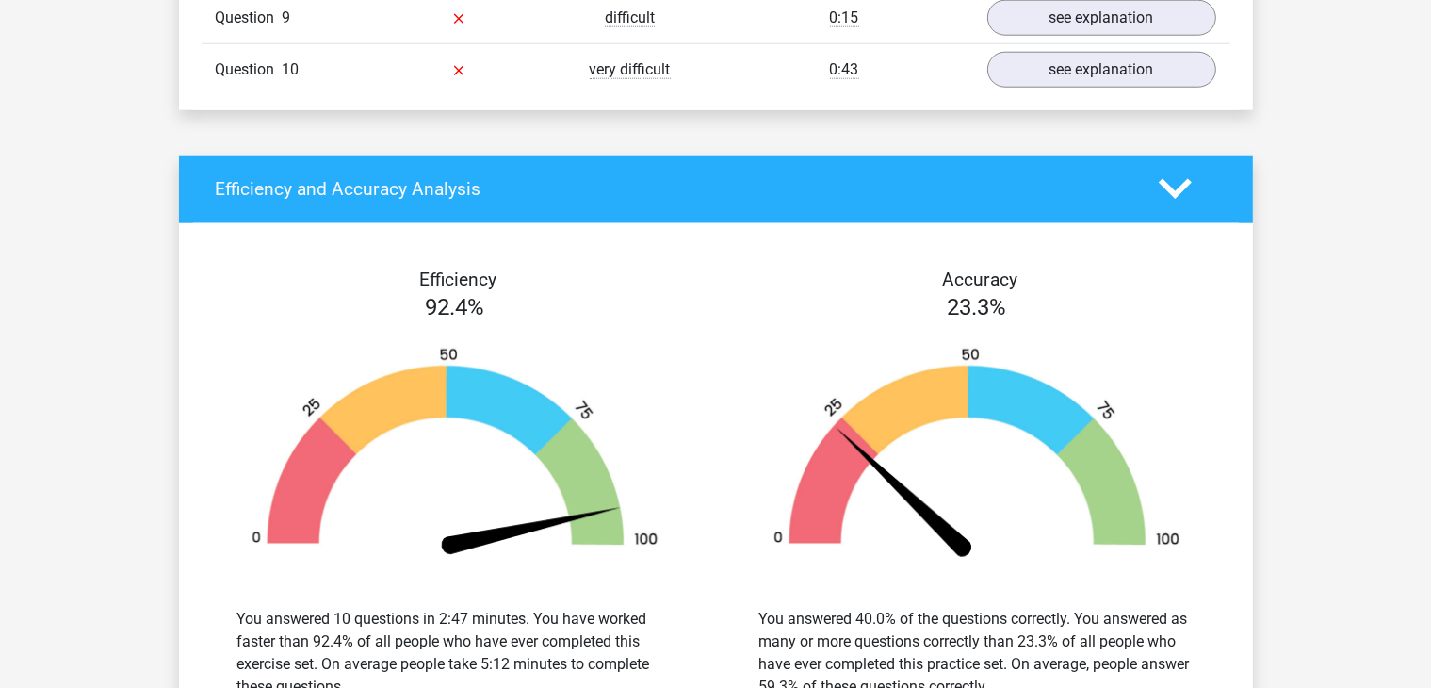
scroll to position [1949, 0]
